Goal: Task Accomplishment & Management: Use online tool/utility

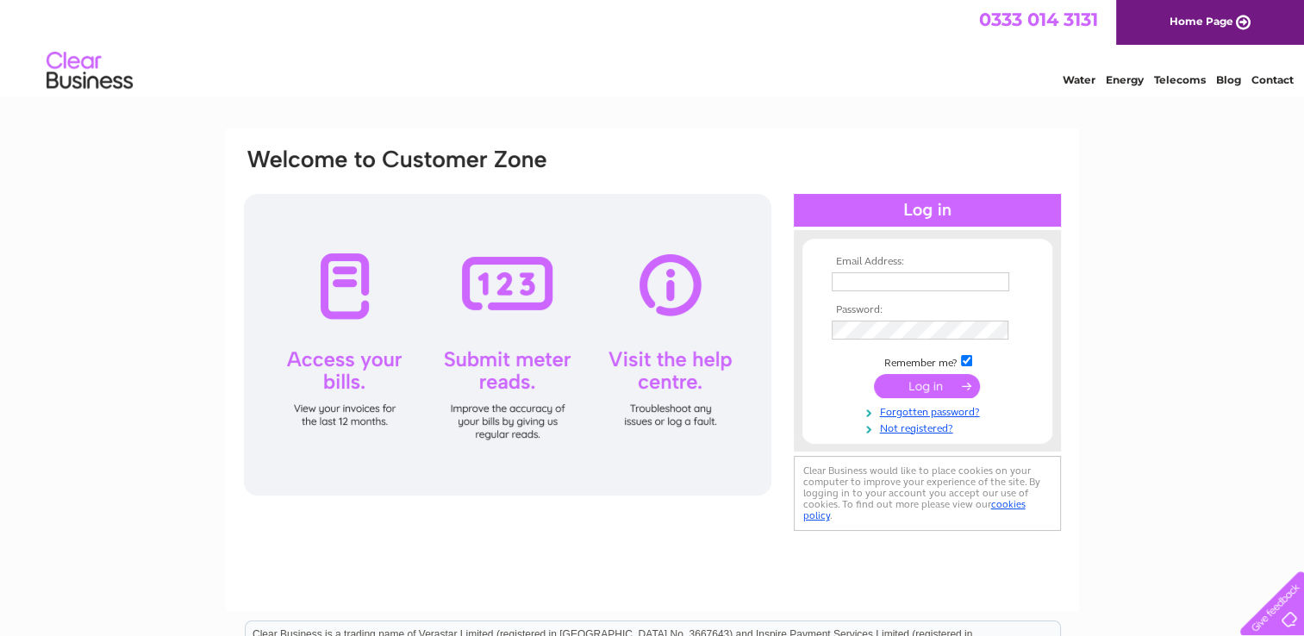
click at [870, 276] on input "text" at bounding box center [921, 281] width 178 height 19
type input "[EMAIL_ADDRESS][DOMAIN_NAME]"
click at [874, 375] on input "submit" at bounding box center [927, 387] width 106 height 24
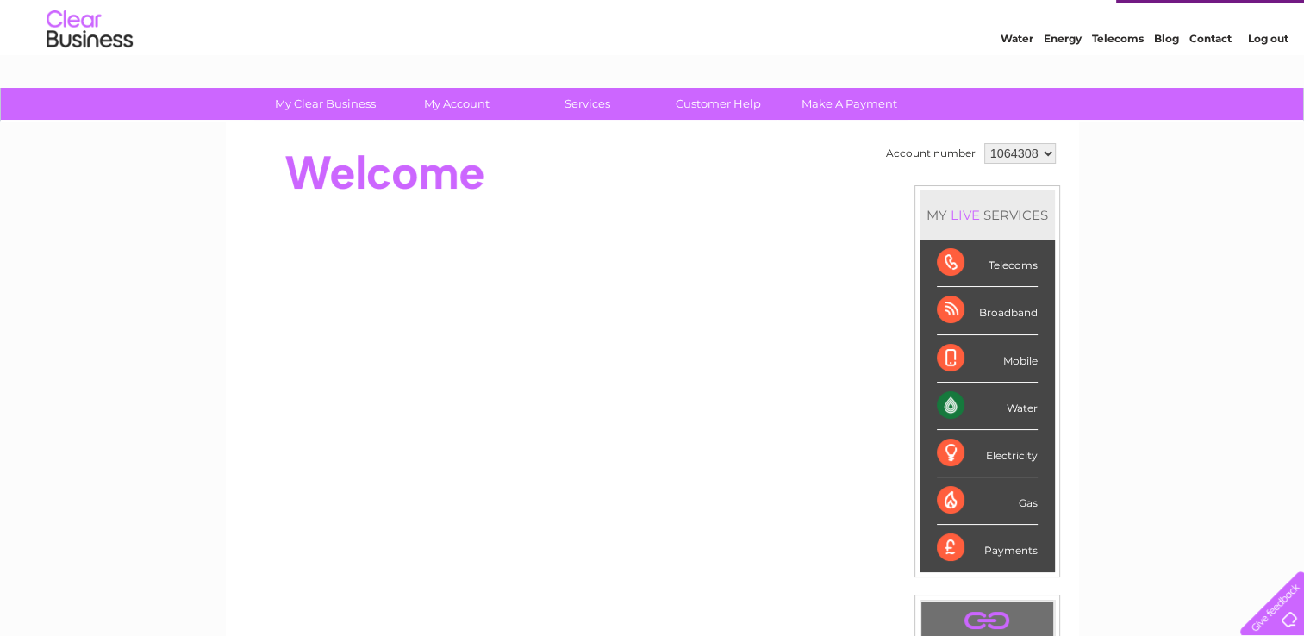
scroll to position [41, 0]
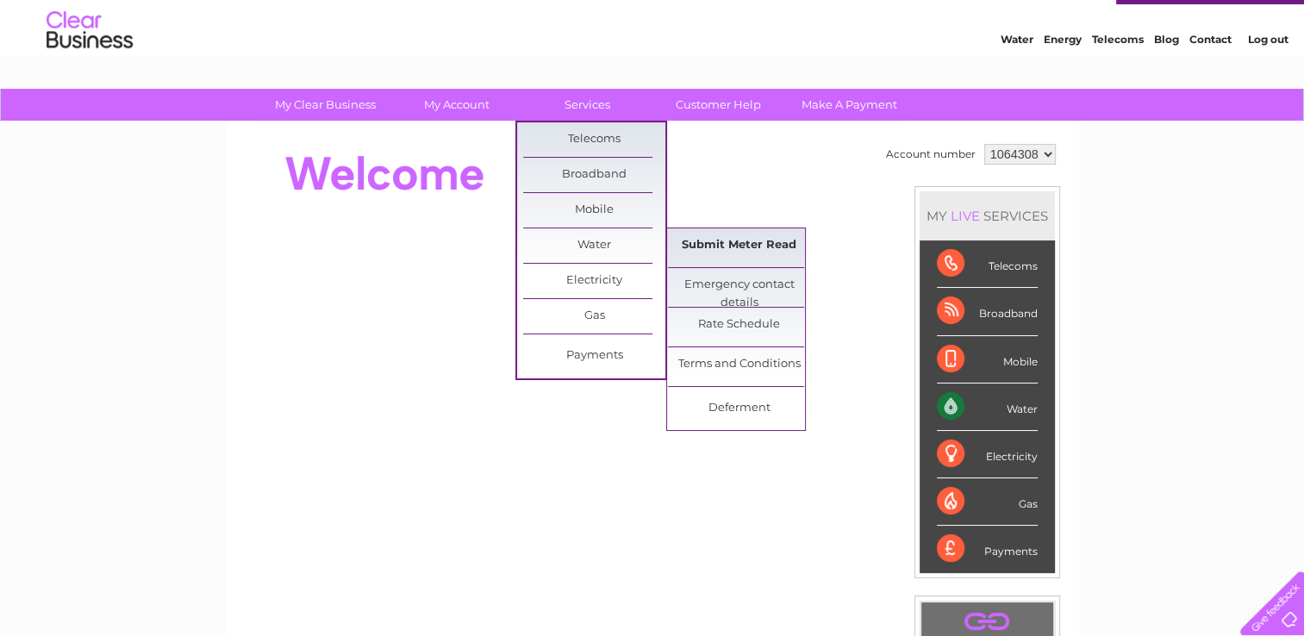
click at [766, 247] on link "Submit Meter Read" at bounding box center [739, 245] width 142 height 34
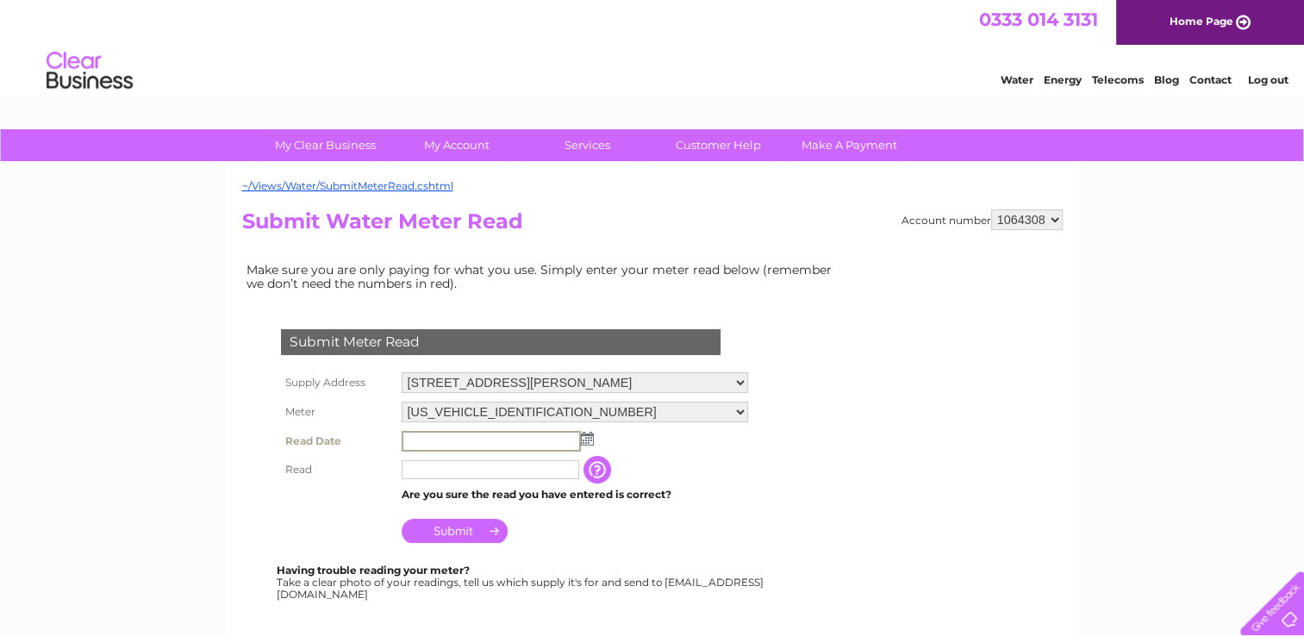
click at [446, 438] on input "text" at bounding box center [491, 441] width 179 height 21
click at [594, 439] on td at bounding box center [574, 441] width 355 height 29
click at [583, 436] on img at bounding box center [585, 438] width 13 height 14
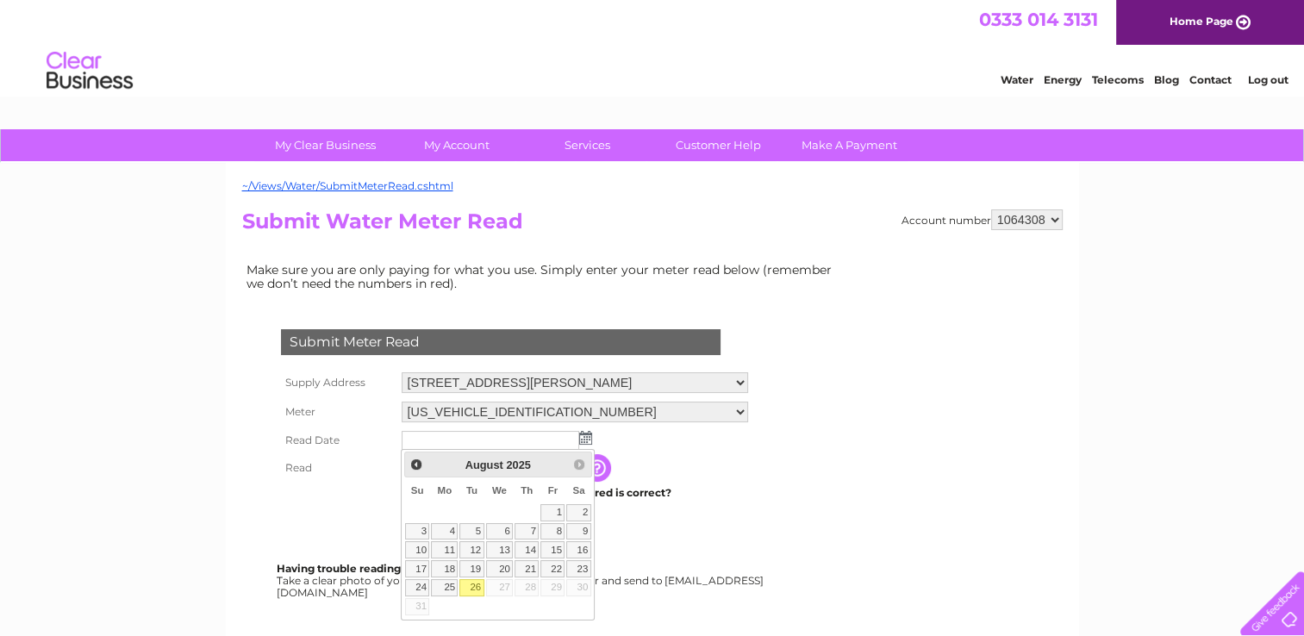
click at [477, 579] on link "26" at bounding box center [471, 587] width 24 height 17
type input "2025/08/26"
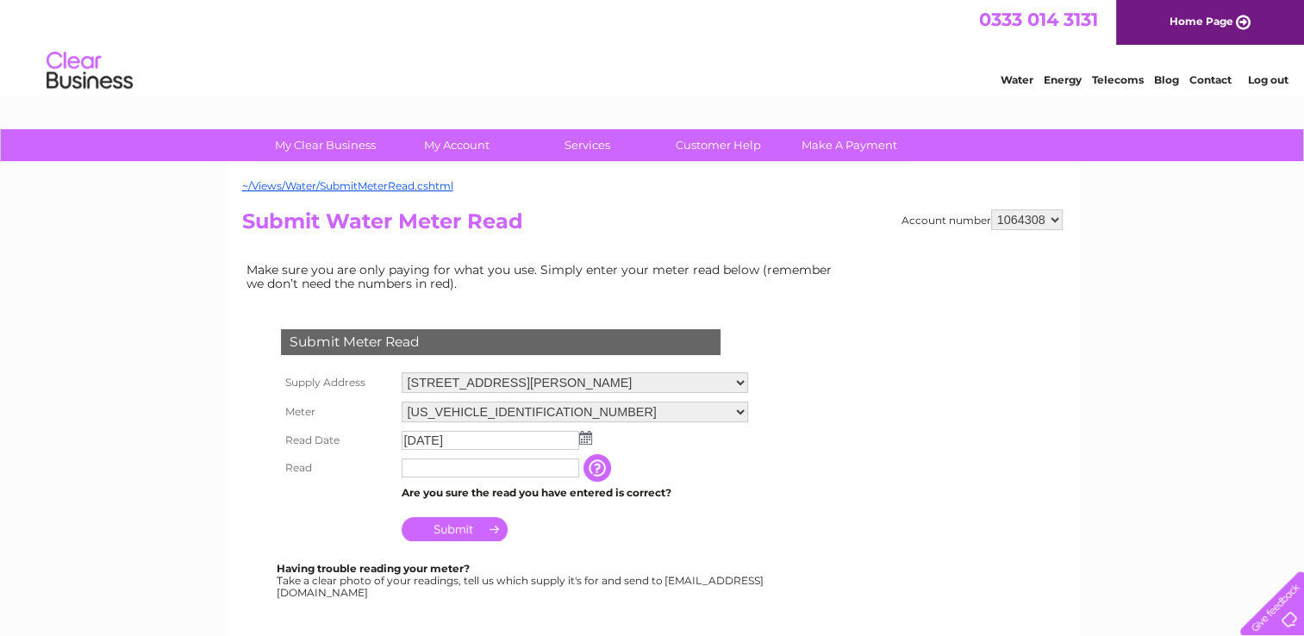
click at [470, 475] on input "text" at bounding box center [491, 467] width 178 height 19
click at [595, 464] on input "button" at bounding box center [600, 469] width 31 height 28
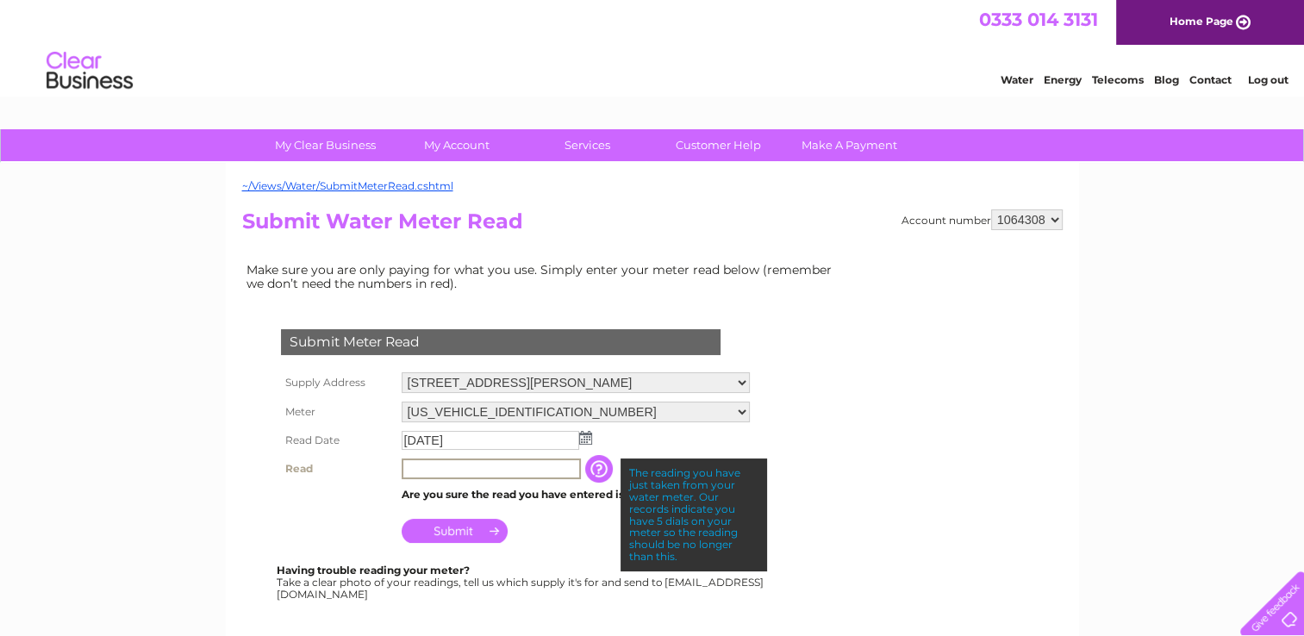
click at [534, 464] on input "text" at bounding box center [491, 468] width 179 height 21
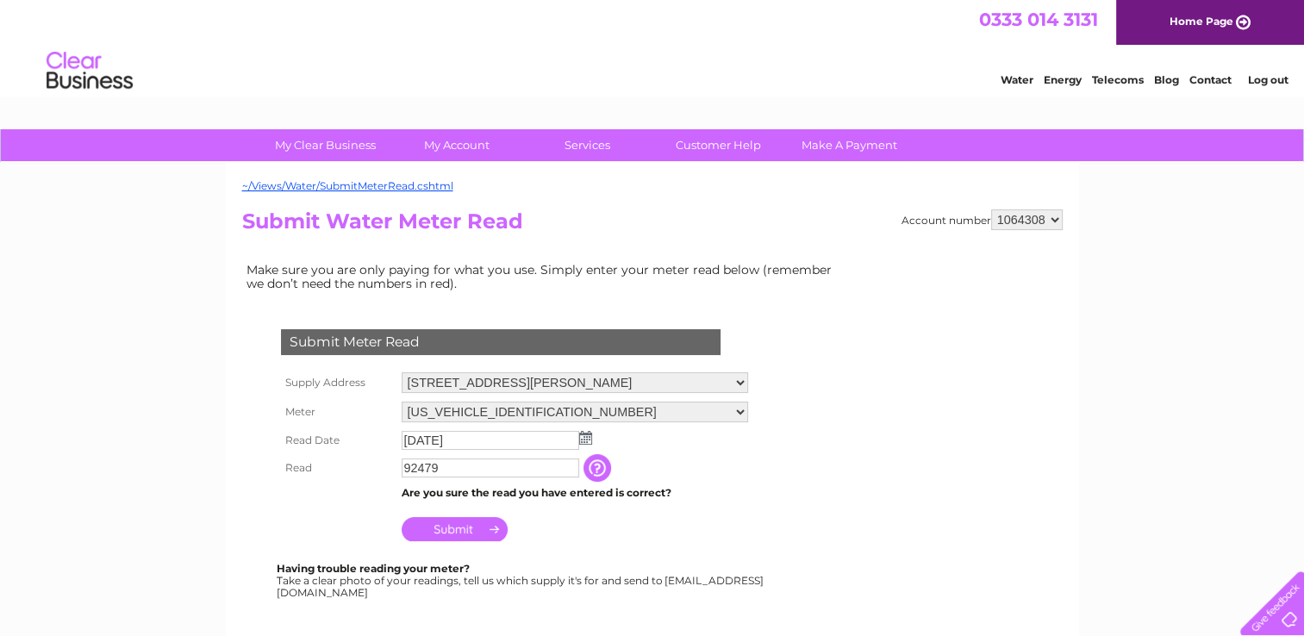
click at [703, 538] on td "Submit" at bounding box center [574, 524] width 355 height 41
click at [472, 532] on input "Submit" at bounding box center [455, 529] width 106 height 24
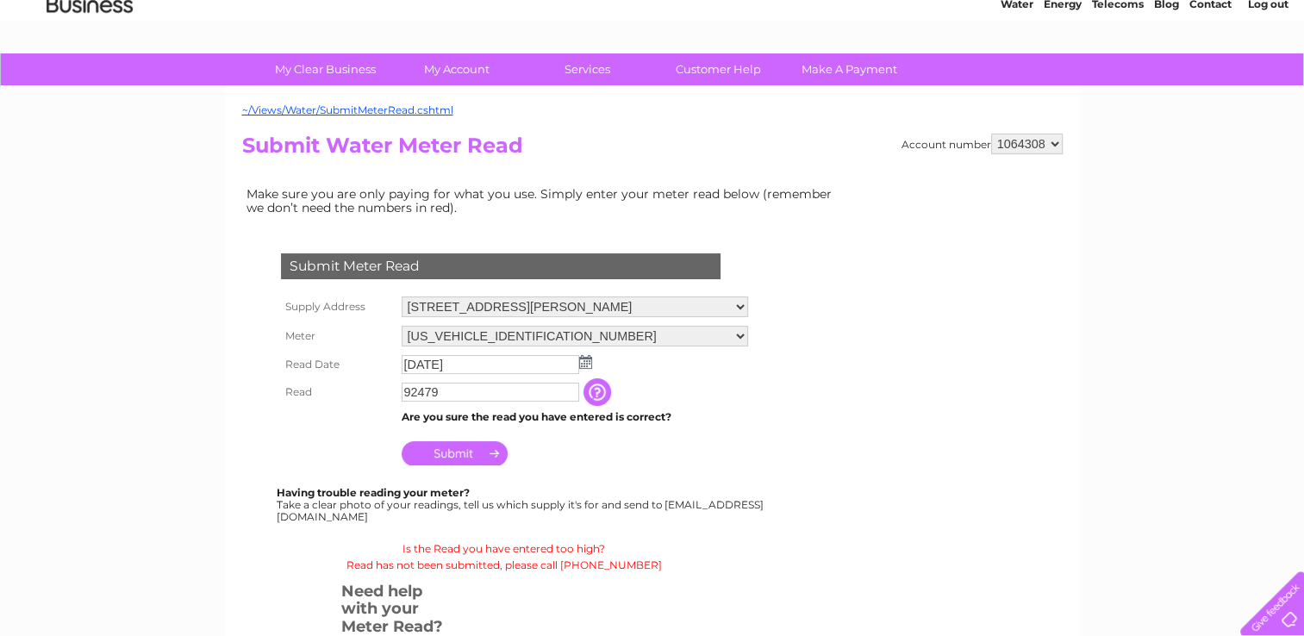
scroll to position [76, 0]
click at [483, 386] on input "92479" at bounding box center [491, 393] width 179 height 21
drag, startPoint x: 415, startPoint y: 394, endPoint x: 396, endPoint y: 390, distance: 19.3
click at [397, 390] on td "92479" at bounding box center [491, 392] width 188 height 29
click at [573, 496] on div "Having trouble reading your meter? Take a clear photo of your readings, tell us…" at bounding box center [521, 504] width 489 height 35
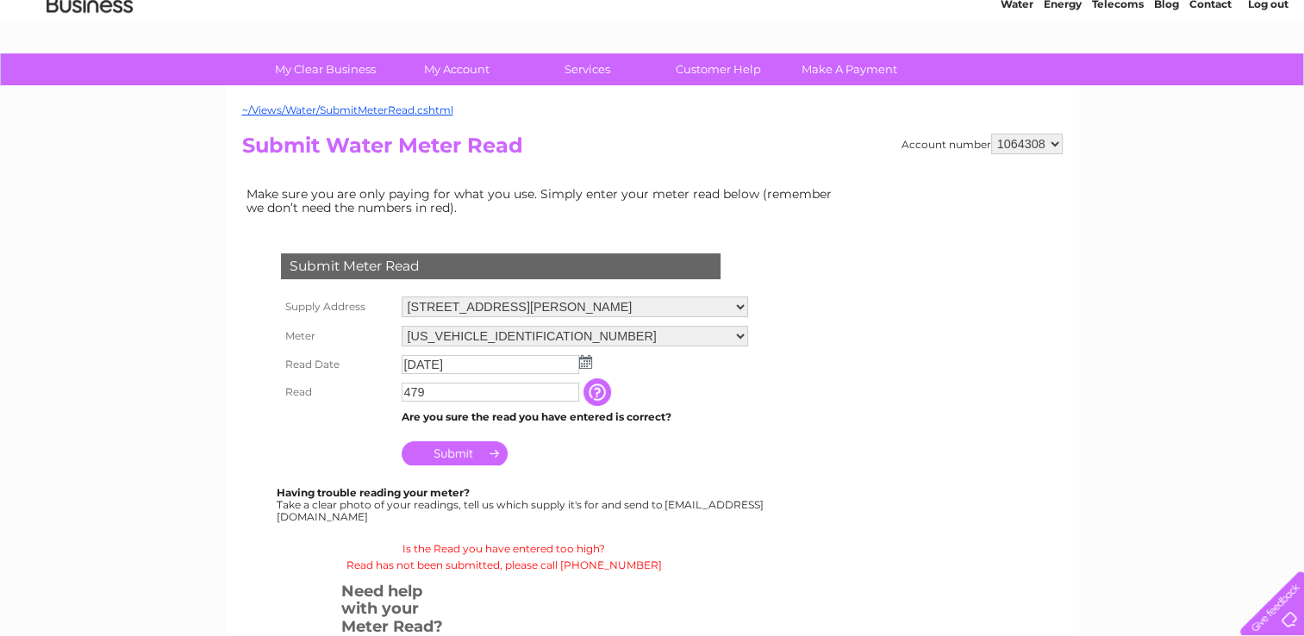
click at [449, 455] on input "Submit" at bounding box center [455, 453] width 106 height 24
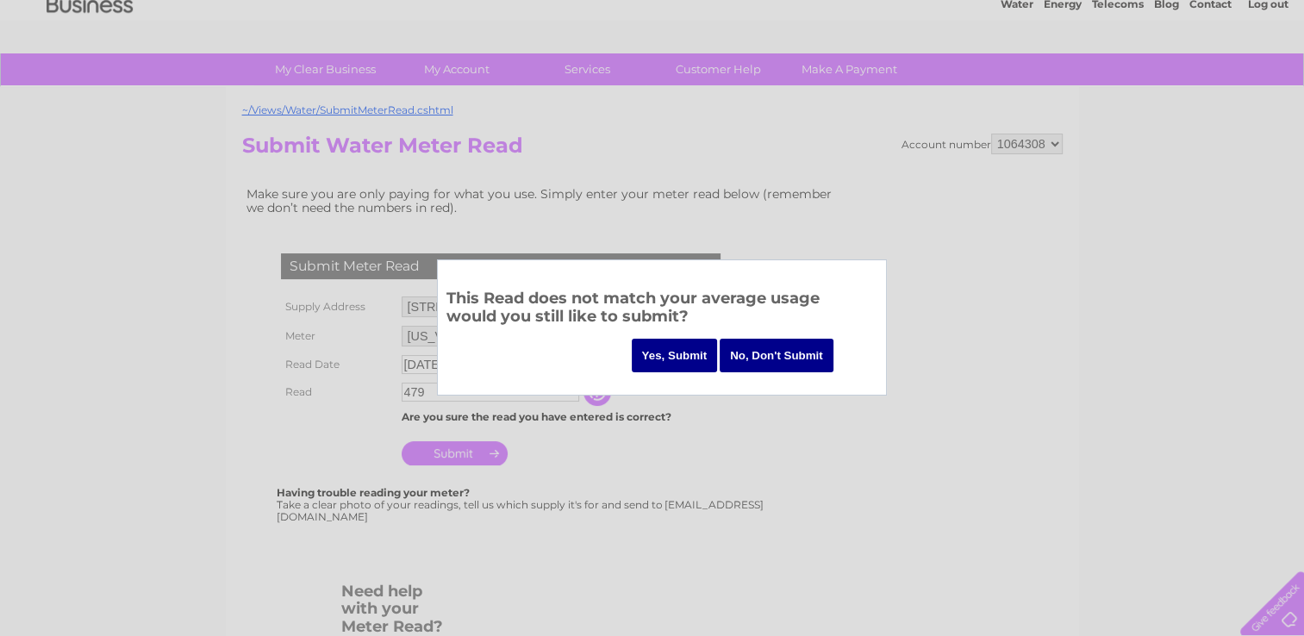
click at [756, 355] on input "No, Don't Submit" at bounding box center [777, 356] width 114 height 34
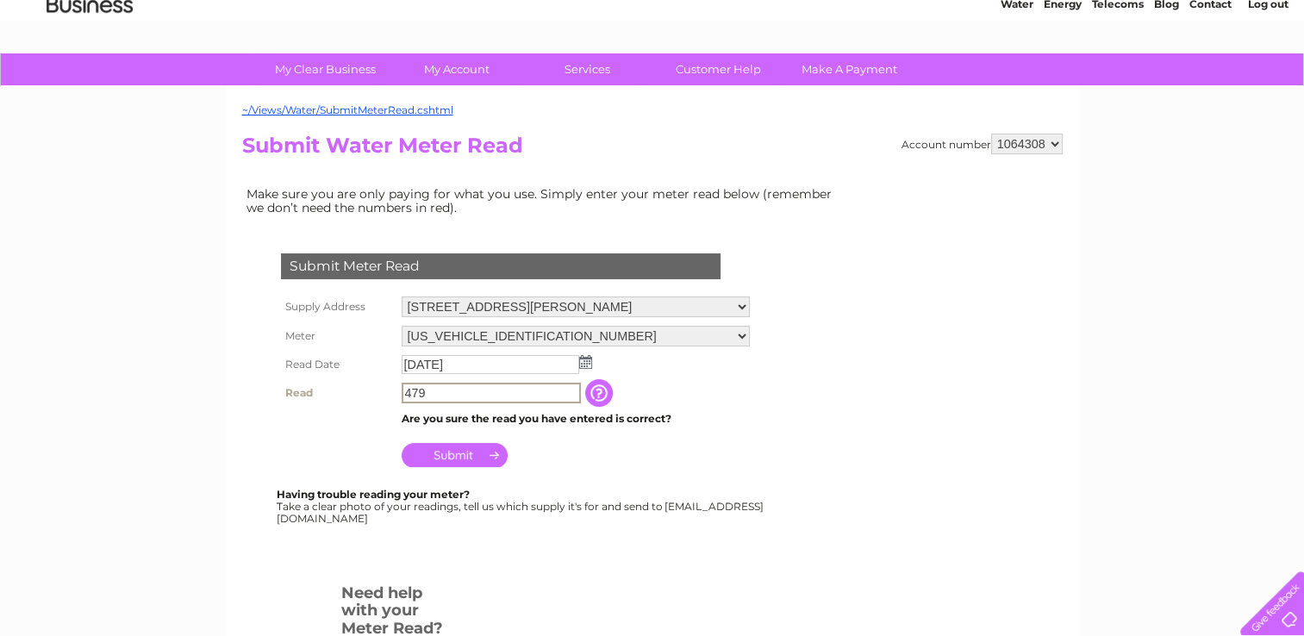
click at [479, 389] on input "479" at bounding box center [491, 393] width 179 height 21
type input "4"
type input "292"
click at [450, 446] on input "Submit" at bounding box center [455, 455] width 106 height 24
